Goal: Transaction & Acquisition: Purchase product/service

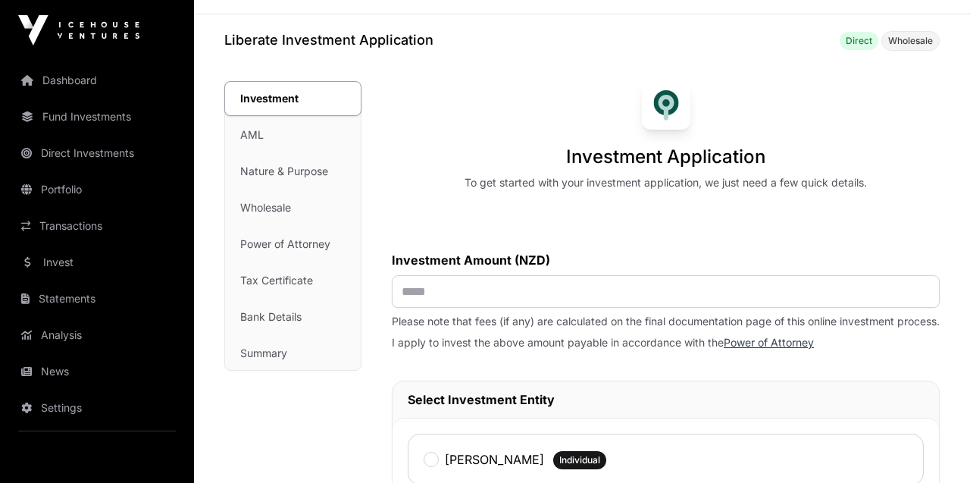
scroll to position [57, 0]
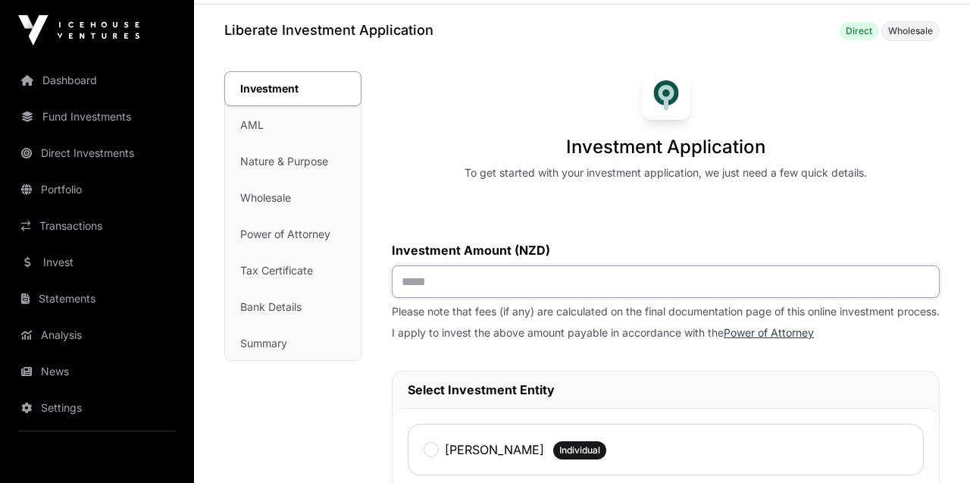
click at [444, 288] on input "text" at bounding box center [666, 281] width 548 height 33
type input "*******"
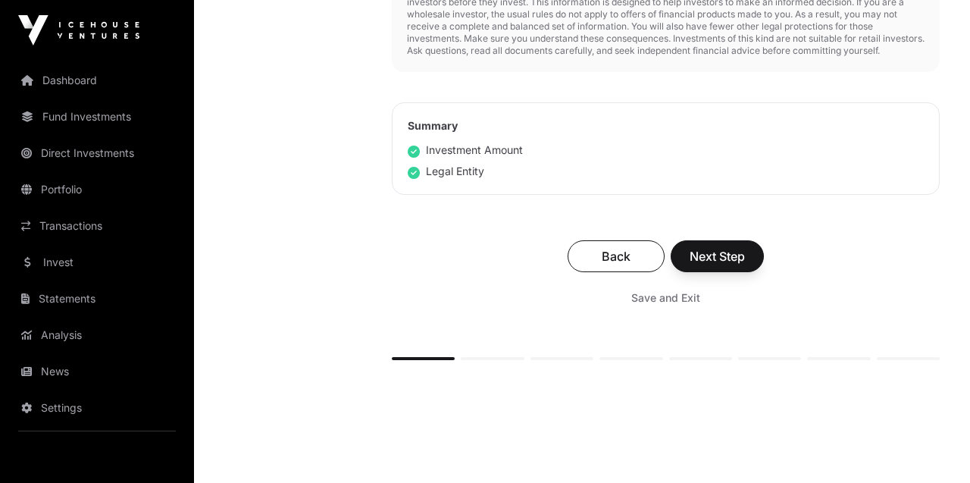
scroll to position [752, 0]
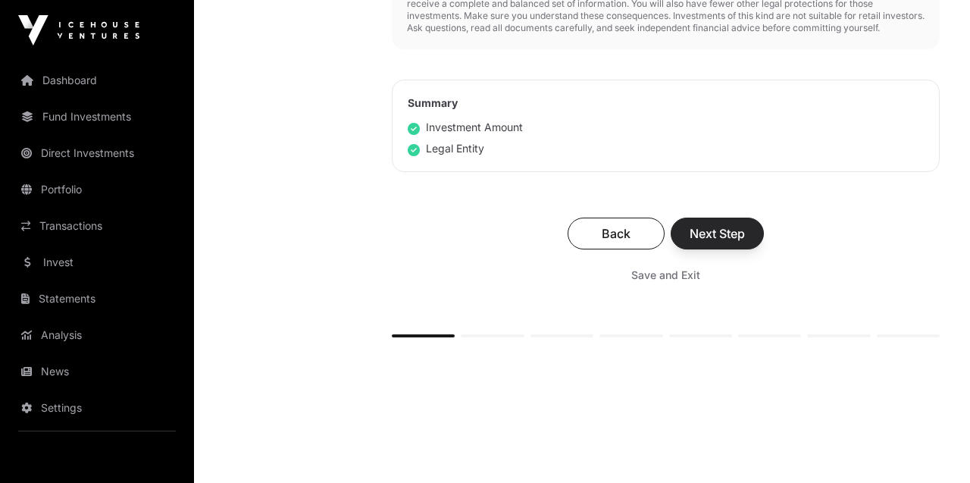
click at [685, 249] on button "Next Step" at bounding box center [717, 234] width 93 height 32
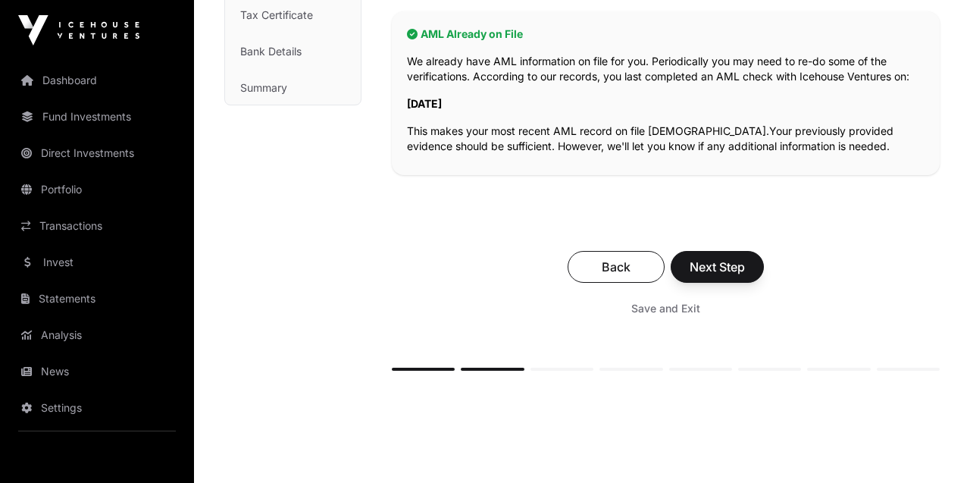
scroll to position [324, 0]
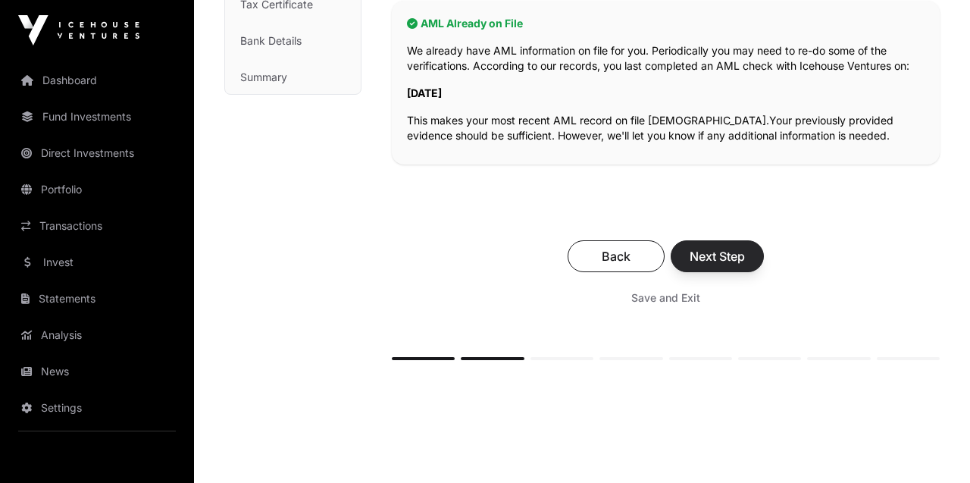
click at [728, 245] on button "Next Step" at bounding box center [717, 256] width 93 height 32
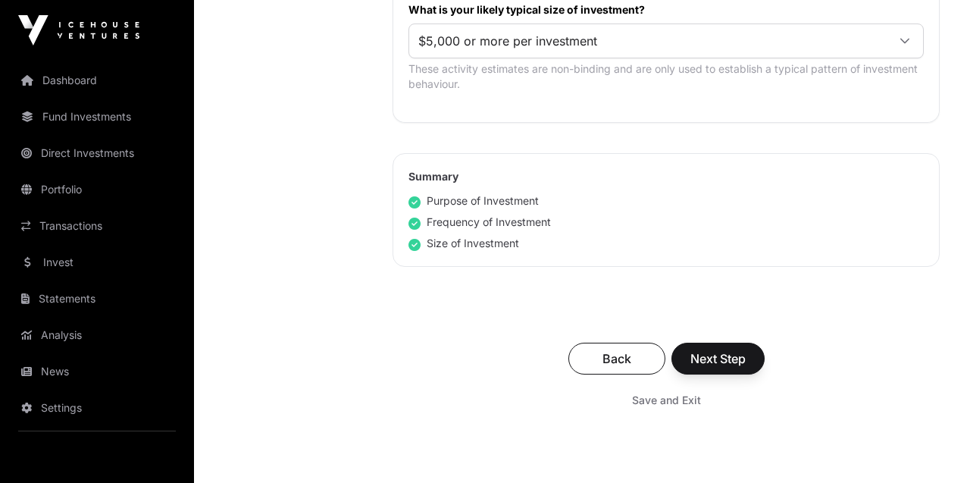
scroll to position [951, 0]
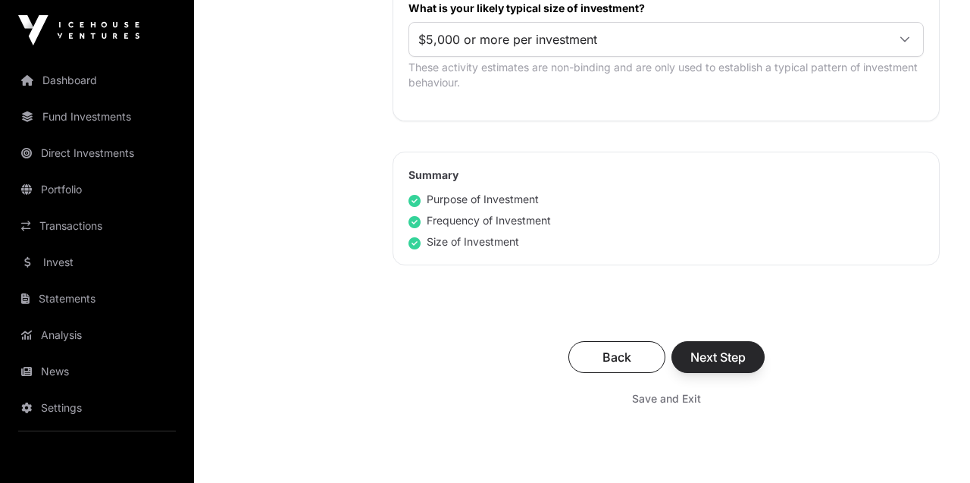
click at [744, 364] on span "Next Step" at bounding box center [717, 357] width 55 height 18
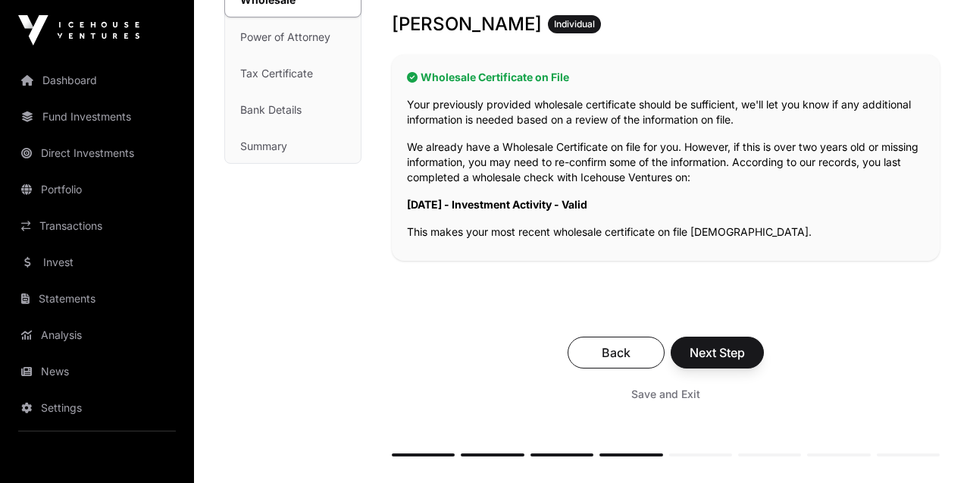
scroll to position [265, 0]
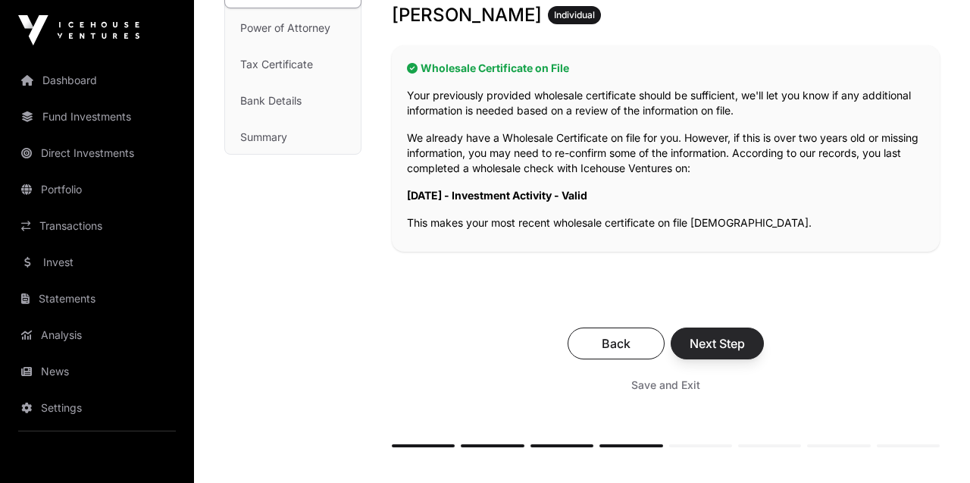
click at [731, 338] on span "Next Step" at bounding box center [717, 343] width 55 height 18
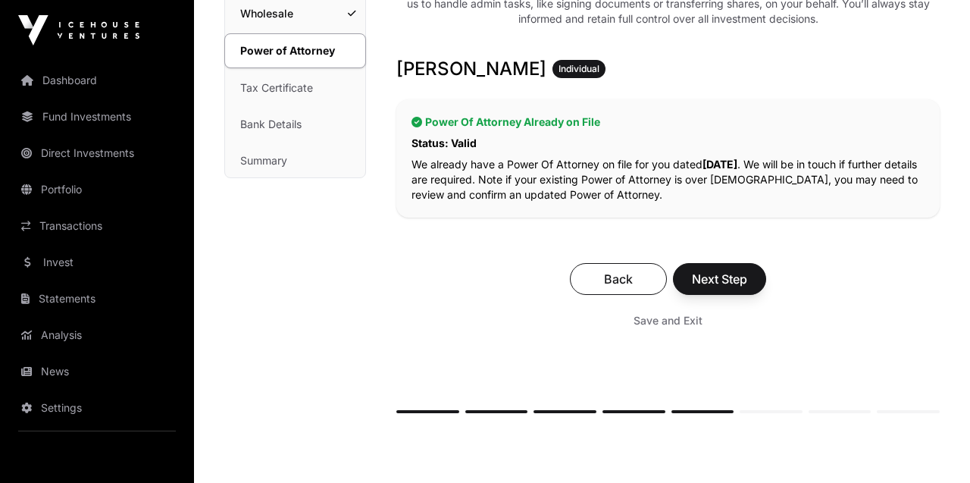
scroll to position [242, 0]
click at [721, 270] on span "Next Step" at bounding box center [719, 278] width 55 height 18
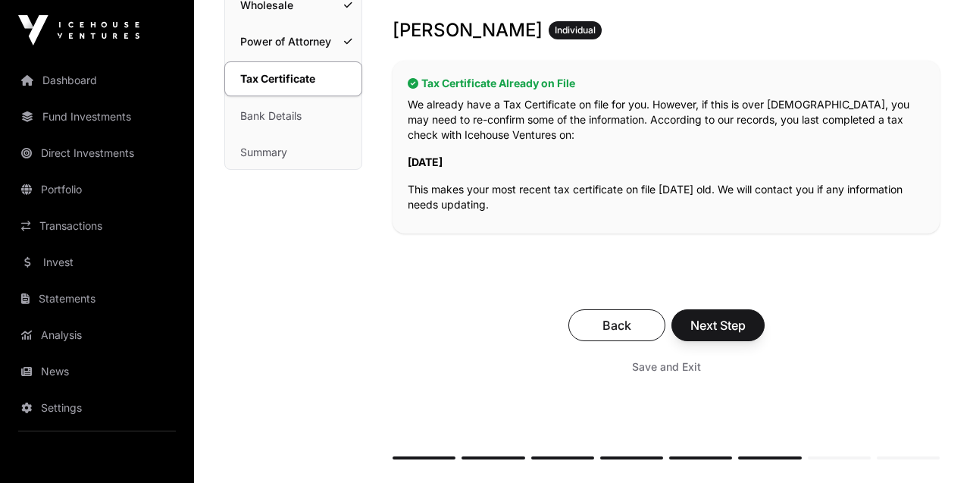
scroll to position [252, 0]
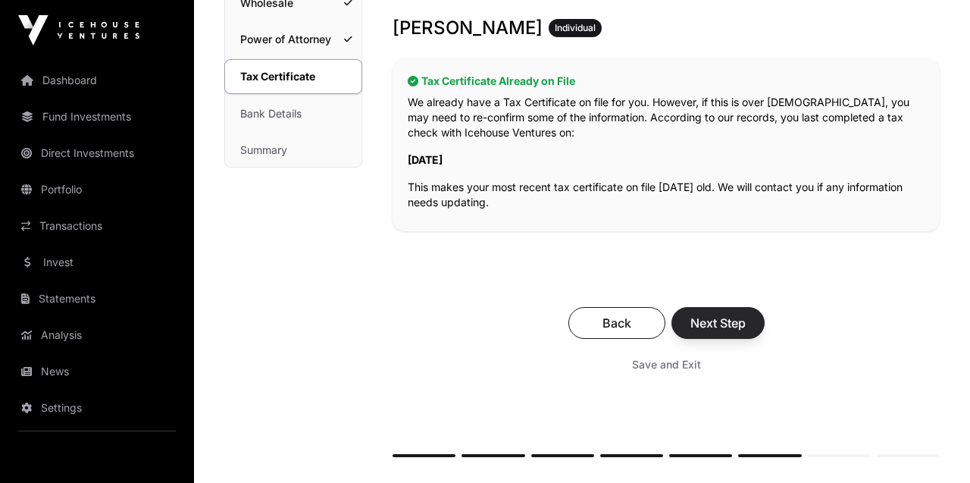
click at [717, 321] on span "Next Step" at bounding box center [717, 323] width 55 height 18
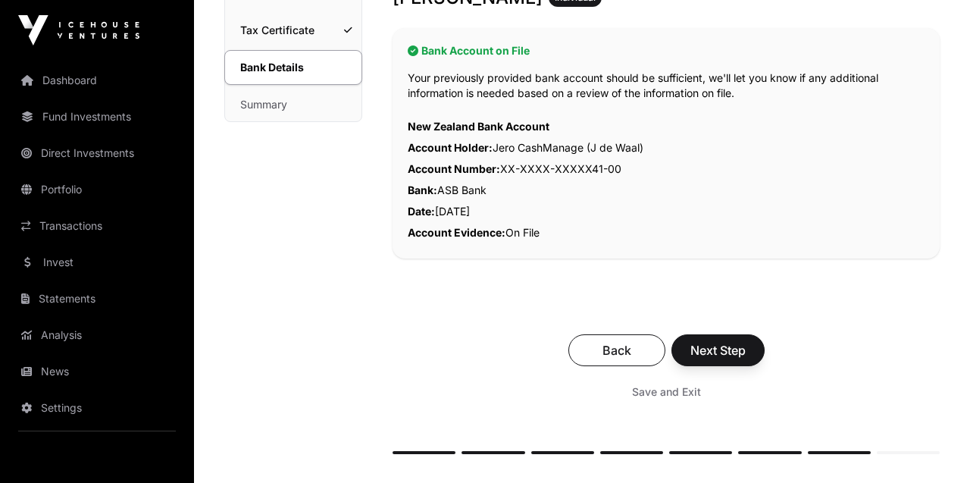
scroll to position [298, 0]
click at [738, 342] on span "Next Step" at bounding box center [717, 349] width 55 height 18
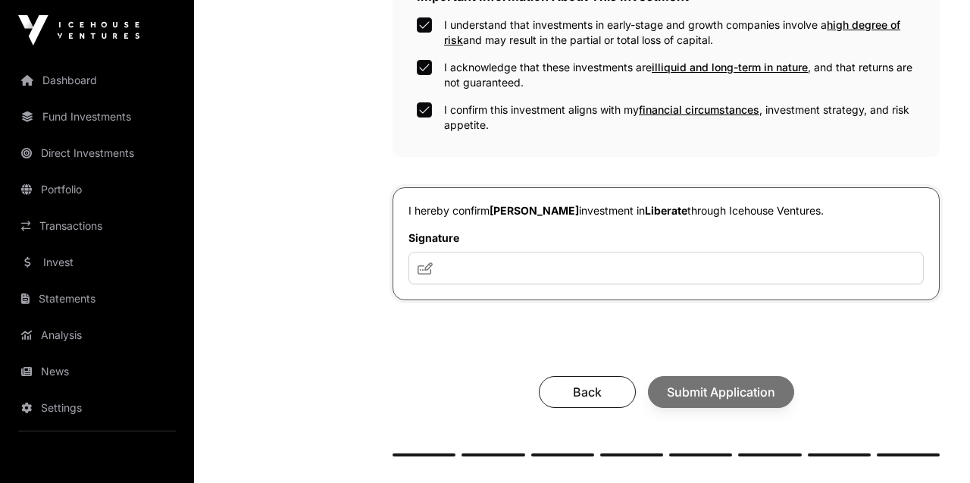
scroll to position [541, 0]
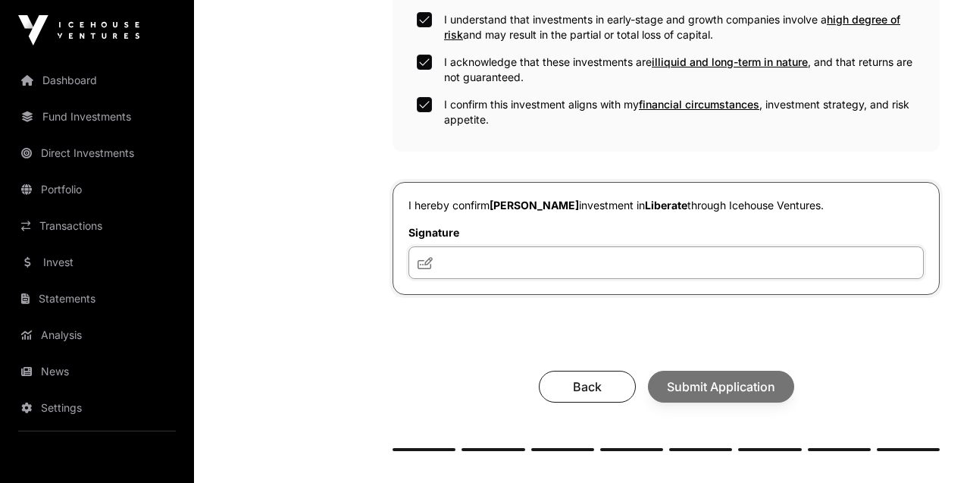
click at [481, 255] on input "text" at bounding box center [666, 262] width 515 height 33
click at [428, 270] on span at bounding box center [425, 263] width 15 height 18
drag, startPoint x: 470, startPoint y: 265, endPoint x: 465, endPoint y: 292, distance: 26.9
click at [465, 292] on div "I hereby confirm [PERSON_NAME] investment in Liberate through Icehouse Ventures…" at bounding box center [666, 238] width 547 height 113
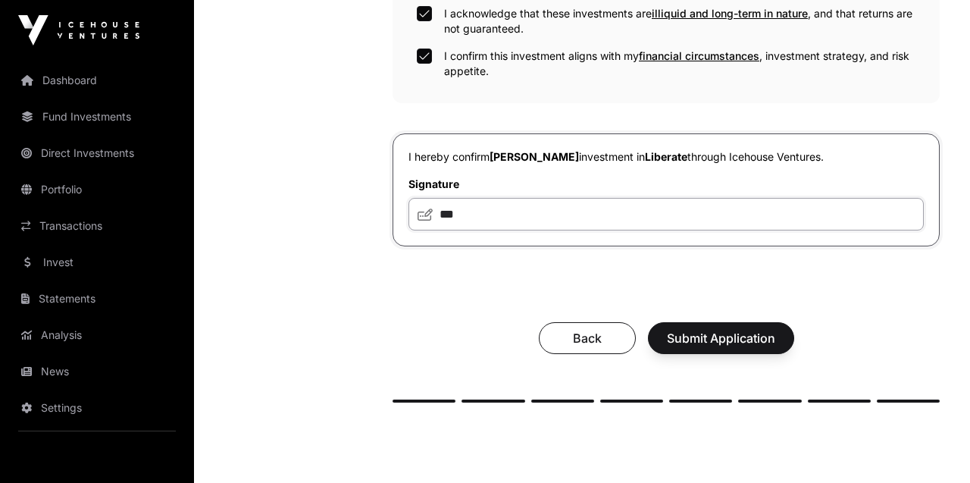
scroll to position [599, 0]
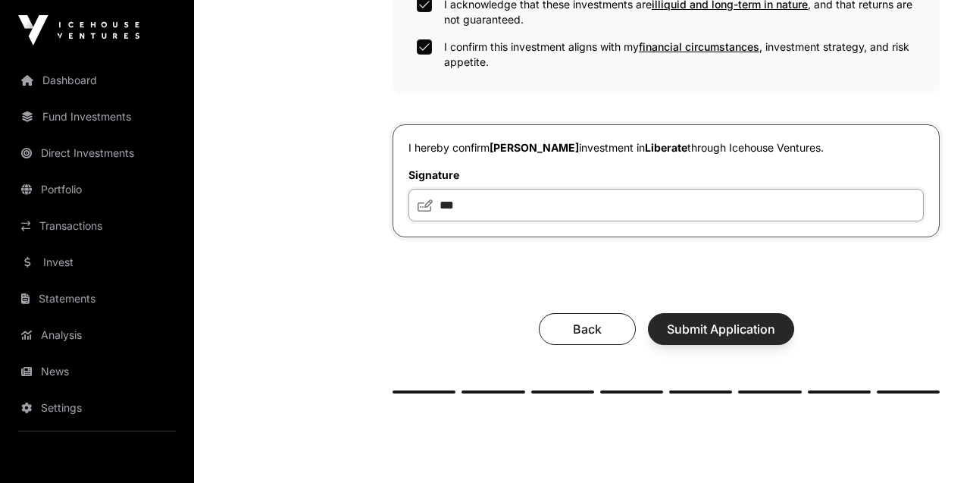
type input "***"
click at [690, 330] on span "Submit Application" at bounding box center [721, 329] width 108 height 18
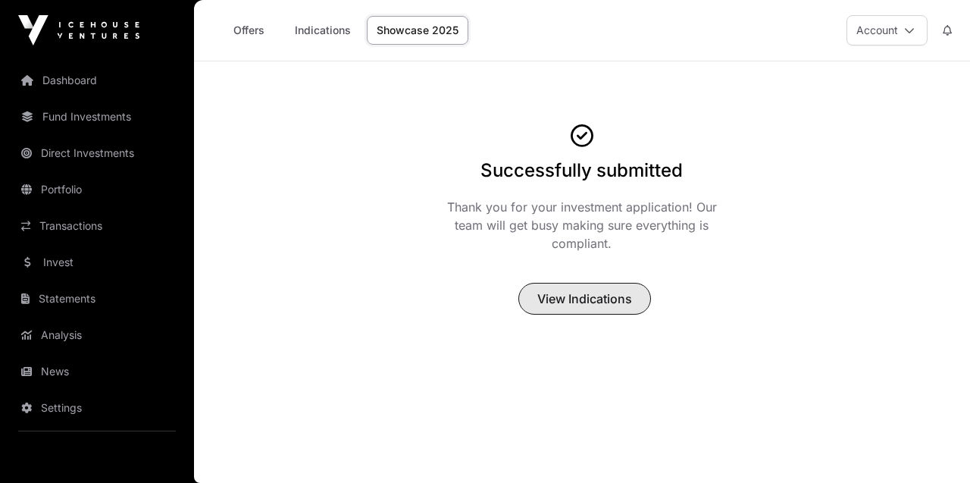
click at [559, 302] on span "View Indications" at bounding box center [584, 299] width 95 height 18
click at [578, 295] on span "View Indications" at bounding box center [584, 299] width 95 height 18
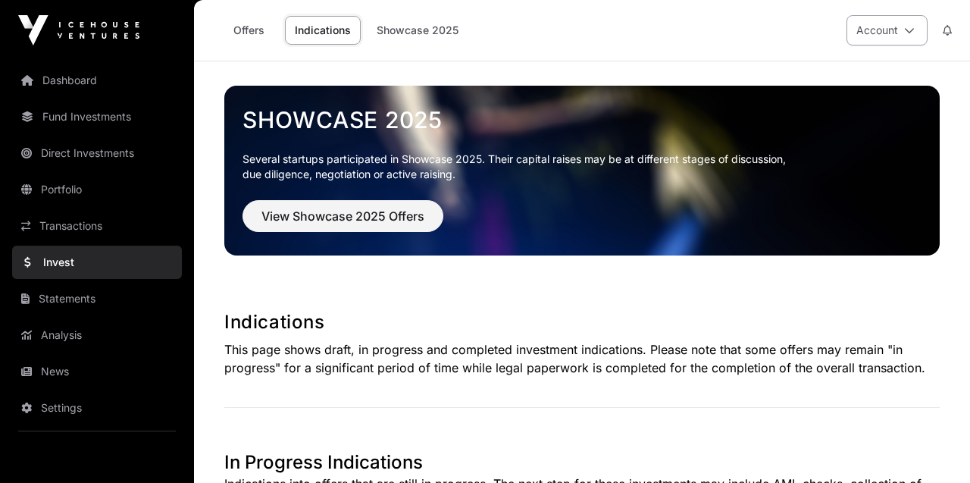
click at [881, 25] on button "Account" at bounding box center [887, 30] width 81 height 30
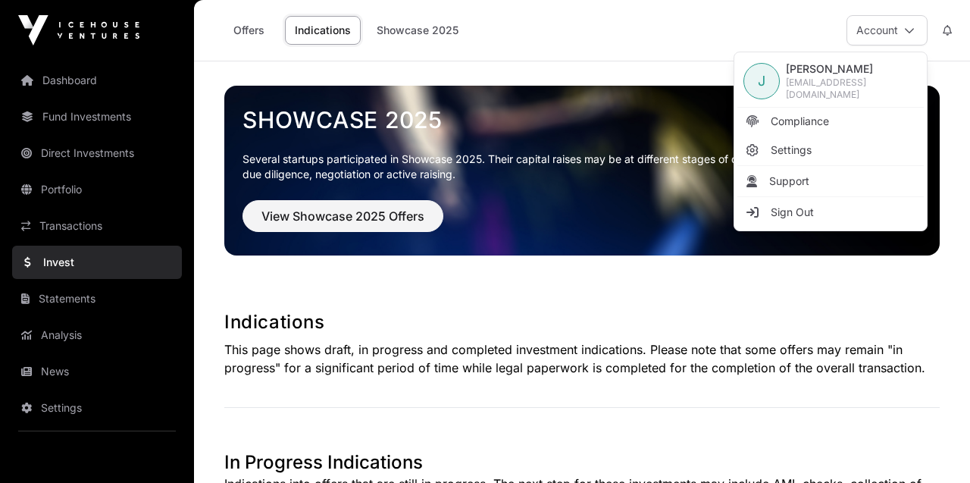
click at [629, 47] on div "Offers Indications Showcase 2025 Account" at bounding box center [582, 30] width 758 height 61
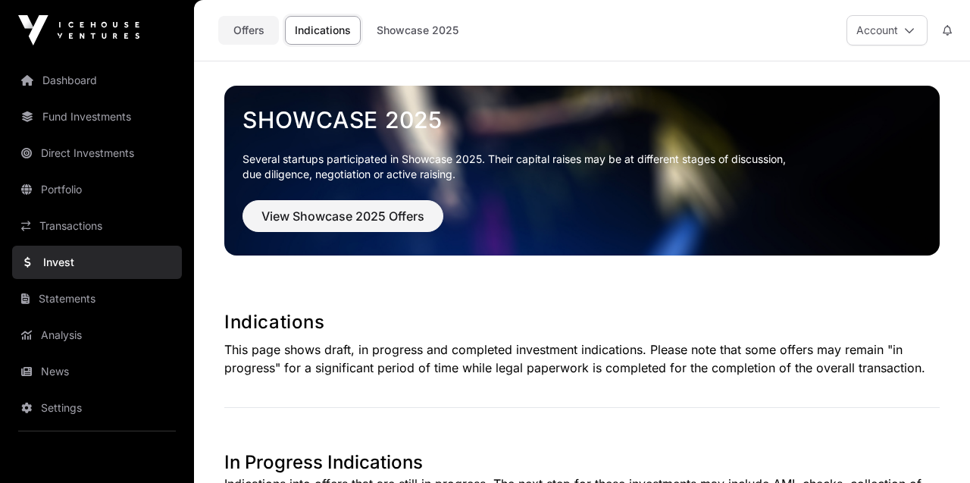
click at [241, 24] on link "Offers" at bounding box center [248, 30] width 61 height 29
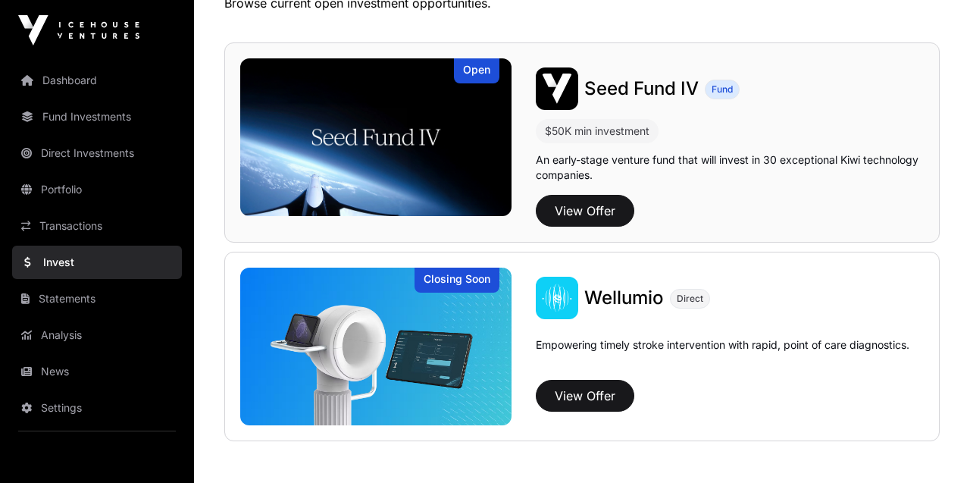
scroll to position [340, 0]
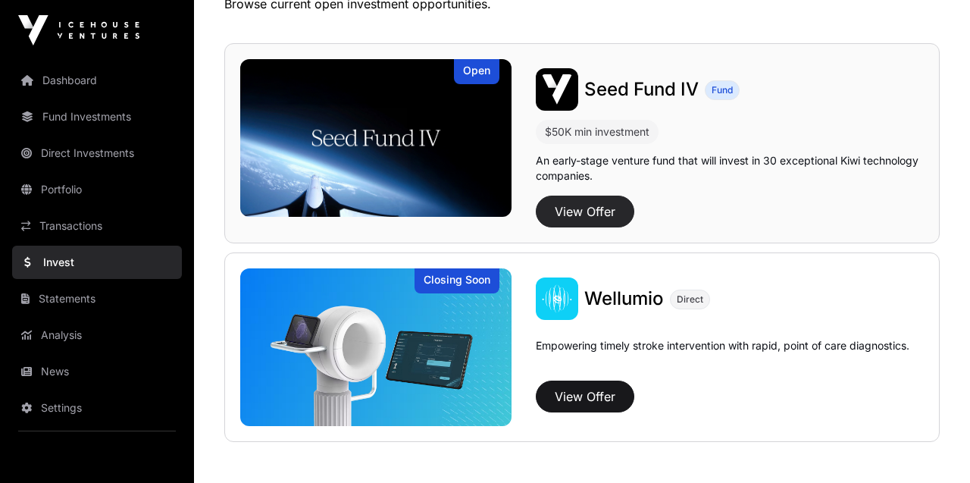
click at [565, 205] on button "View Offer" at bounding box center [585, 212] width 99 height 32
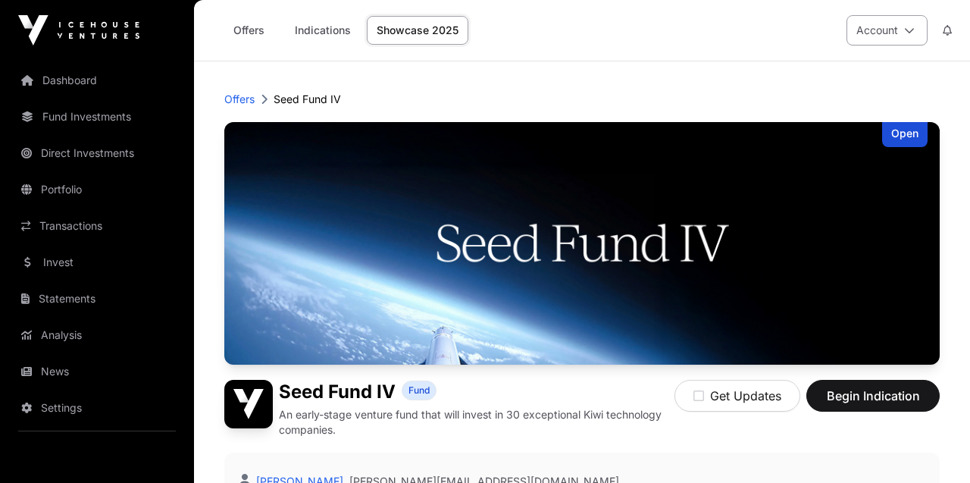
click at [873, 36] on button "Account" at bounding box center [887, 30] width 81 height 30
